Goal: Task Accomplishment & Management: Manage account settings

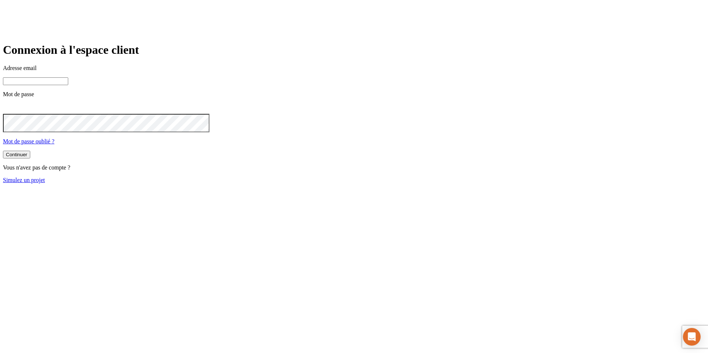
click at [68, 85] on input at bounding box center [35, 81] width 65 height 8
paste input "[EMAIL_ADDRESS][DOMAIN_NAME]"
type input "[EMAIL_ADDRESS][DOMAIN_NAME]"
click at [68, 85] on input at bounding box center [35, 81] width 65 height 8
type input "v"
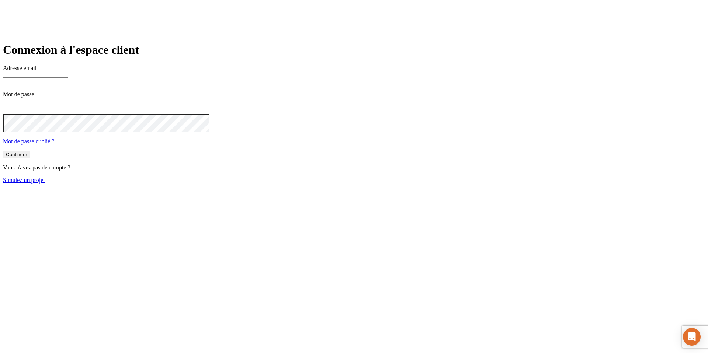
paste input "[PERSON_NAME][DOMAIN_NAME][EMAIL_ADDRESS][DOMAIN_NAME]"
type input "[PERSON_NAME][DOMAIN_NAME][EMAIL_ADDRESS][DOMAIN_NAME]"
click at [3, 152] on button "Continuer" at bounding box center [16, 156] width 27 height 8
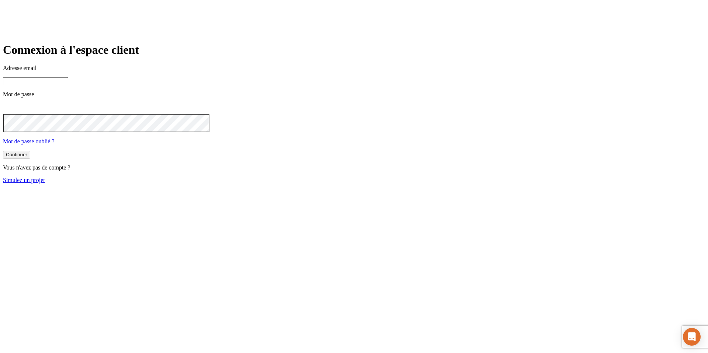
click at [68, 85] on input at bounding box center [35, 81] width 65 height 8
paste input "[PERSON_NAME][DOMAIN_NAME][EMAIL_ADDRESS][DOMAIN_NAME]"
type input "[PERSON_NAME][DOMAIN_NAME][EMAIL_ADDRESS][DOMAIN_NAME]"
click at [3, 152] on button "Continuer" at bounding box center [16, 156] width 27 height 8
